Goal: Task Accomplishment & Management: Complete application form

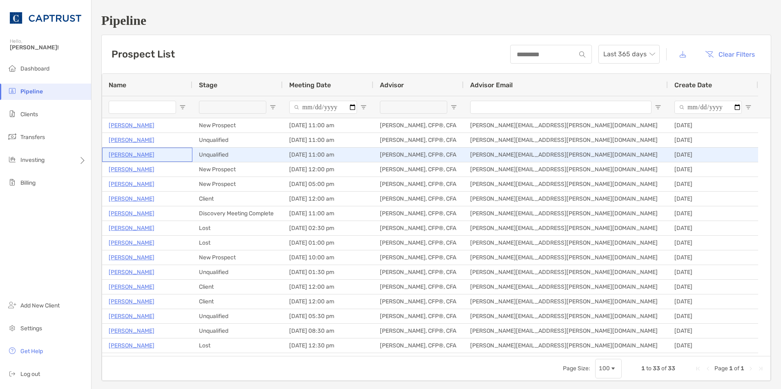
click at [134, 157] on p "Pamela Buell" at bounding box center [132, 155] width 46 height 10
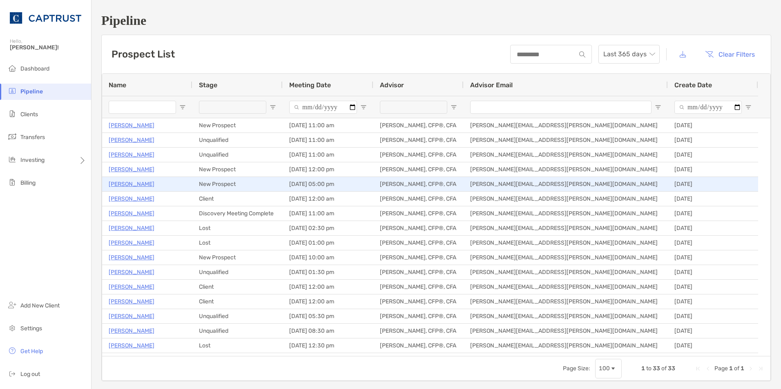
click at [131, 182] on p "[PERSON_NAME]" at bounding box center [132, 184] width 46 height 10
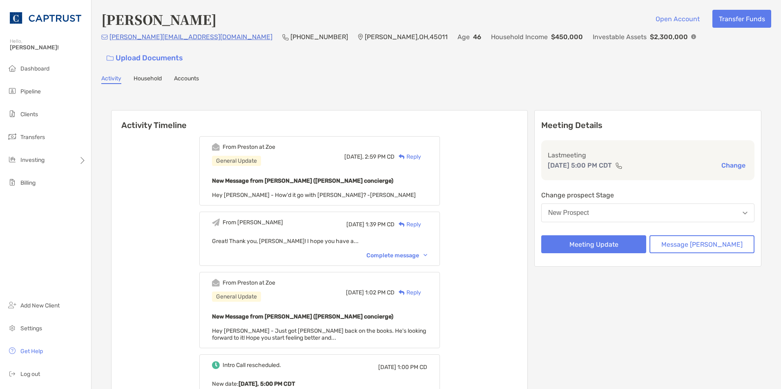
click at [594, 204] on button "New Prospect" at bounding box center [647, 213] width 213 height 19
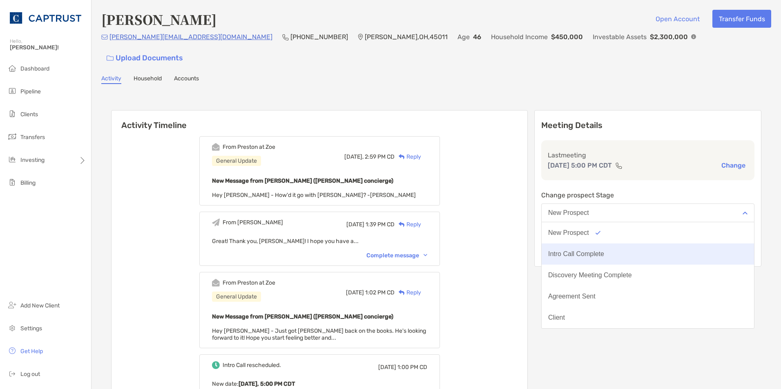
click at [597, 244] on button "Intro Call Complete" at bounding box center [647, 254] width 212 height 21
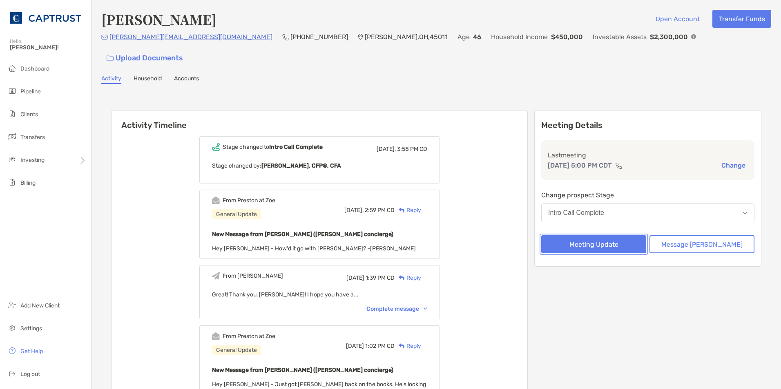
click at [597, 236] on button "Meeting Update" at bounding box center [593, 245] width 105 height 18
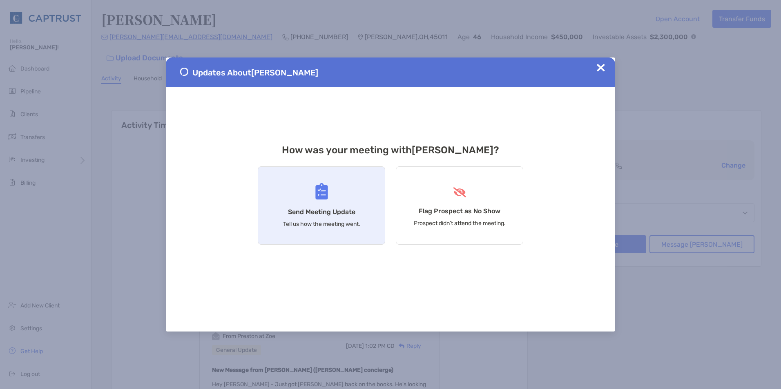
click at [311, 198] on div "Send Meeting Update Tell us how the meeting went." at bounding box center [321, 206] width 127 height 78
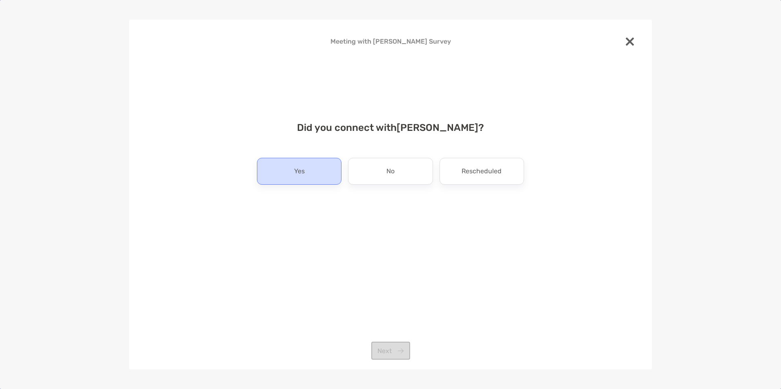
click at [303, 168] on p "Yes" at bounding box center [299, 171] width 11 height 13
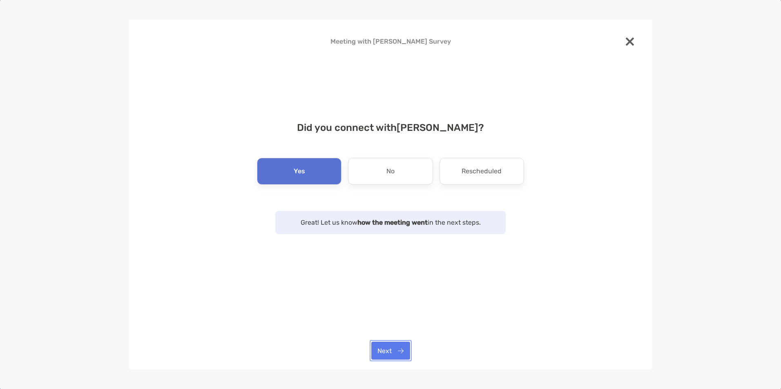
click at [390, 355] on button "Next" at bounding box center [390, 351] width 39 height 18
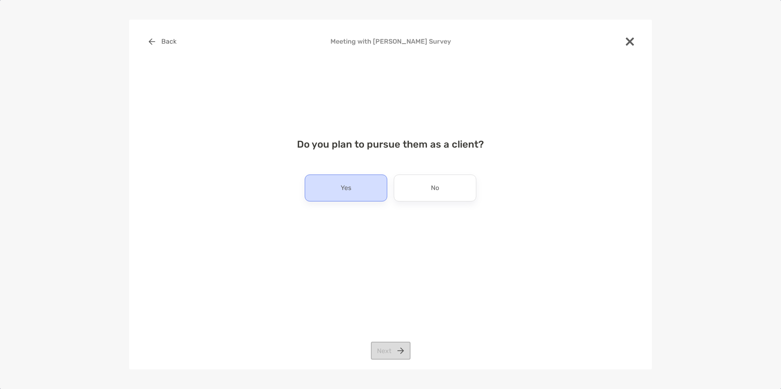
click at [371, 183] on div "Yes" at bounding box center [346, 188] width 82 height 27
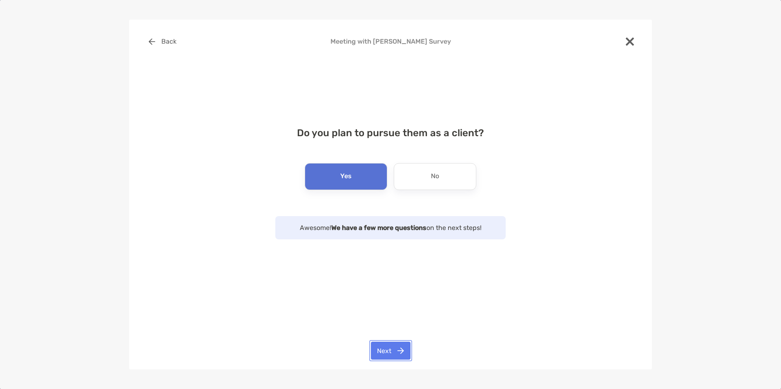
click at [392, 353] on button "Next" at bounding box center [391, 351] width 40 height 18
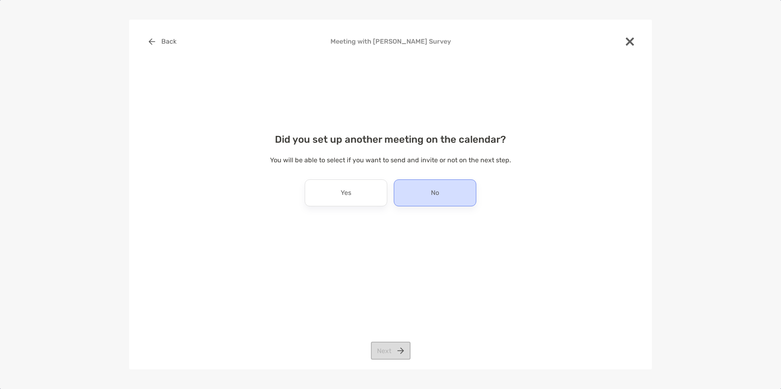
click at [420, 205] on div "No" at bounding box center [435, 193] width 82 height 27
click at [390, 350] on button "Next" at bounding box center [391, 351] width 40 height 18
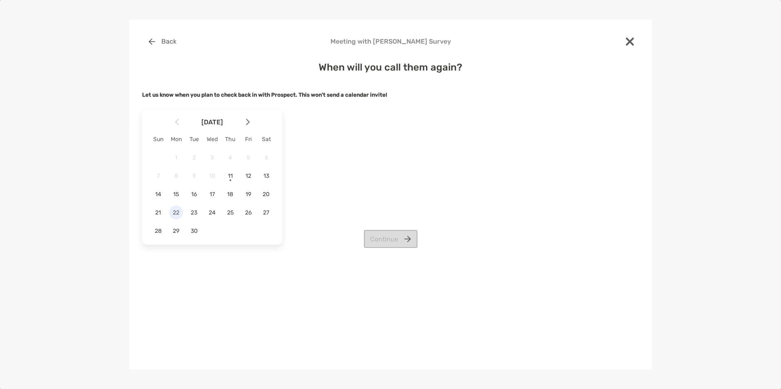
click at [176, 214] on span "22" at bounding box center [176, 212] width 14 height 7
click at [394, 245] on button "Continue" at bounding box center [390, 239] width 53 height 18
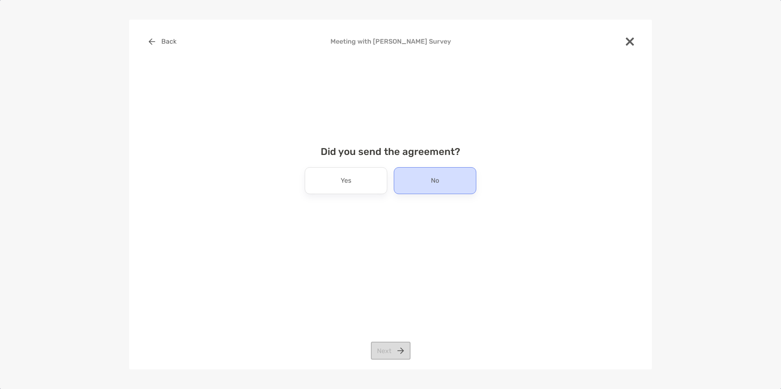
click at [419, 187] on div "No" at bounding box center [435, 180] width 82 height 27
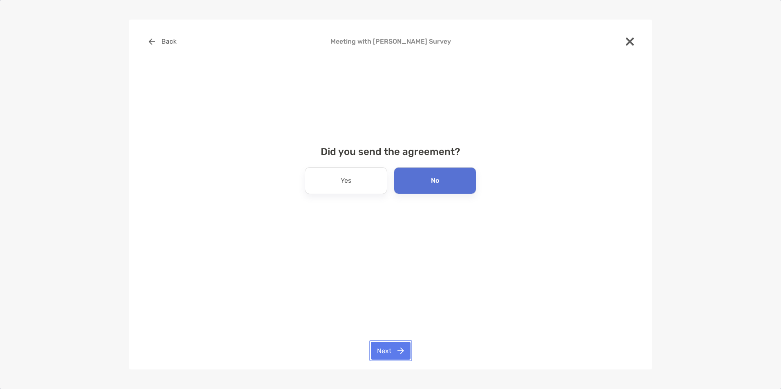
click at [391, 353] on button "Next" at bounding box center [391, 351] width 40 height 18
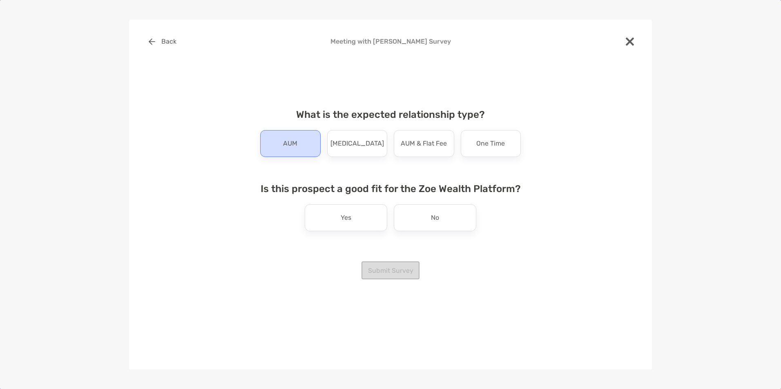
click at [295, 137] on div "AUM" at bounding box center [290, 143] width 60 height 27
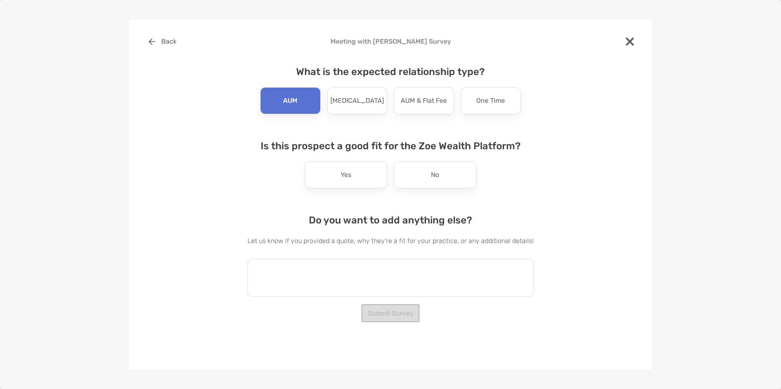
click at [350, 267] on textarea at bounding box center [390, 278] width 286 height 38
click at [469, 267] on textarea "**********" at bounding box center [386, 278] width 278 height 38
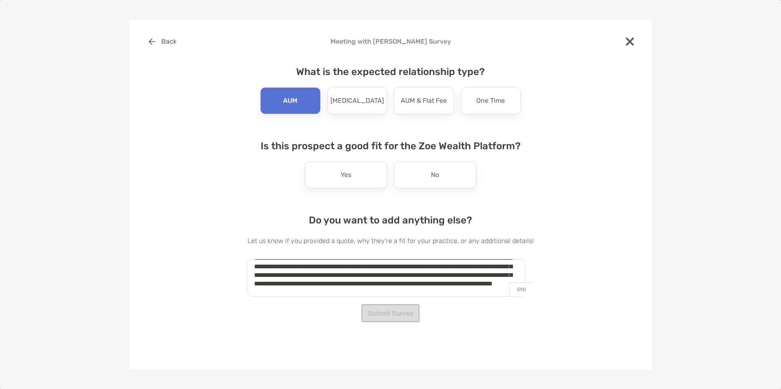
scroll to position [21, 0]
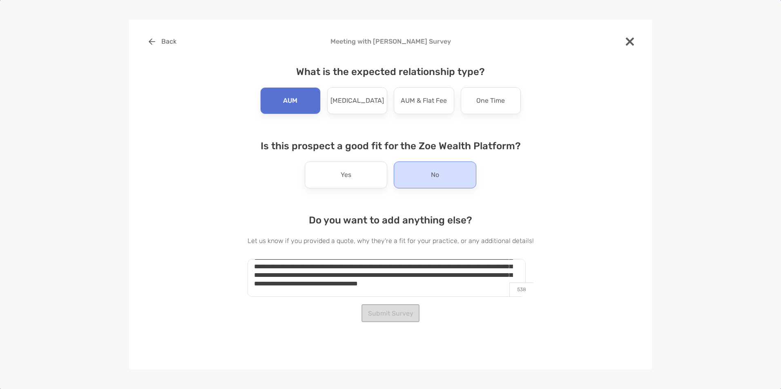
type textarea "**********"
click at [459, 173] on div "No" at bounding box center [435, 175] width 82 height 27
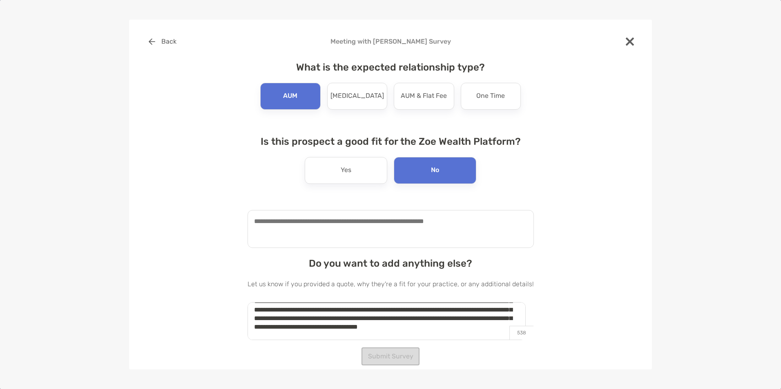
click at [447, 227] on textarea at bounding box center [390, 229] width 286 height 38
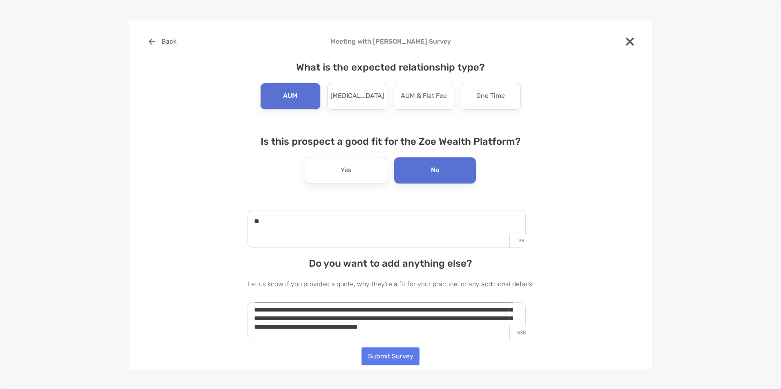
type textarea "**"
click at [410, 356] on button "Submit Survey" at bounding box center [390, 357] width 58 height 18
